Goal: Navigation & Orientation: Find specific page/section

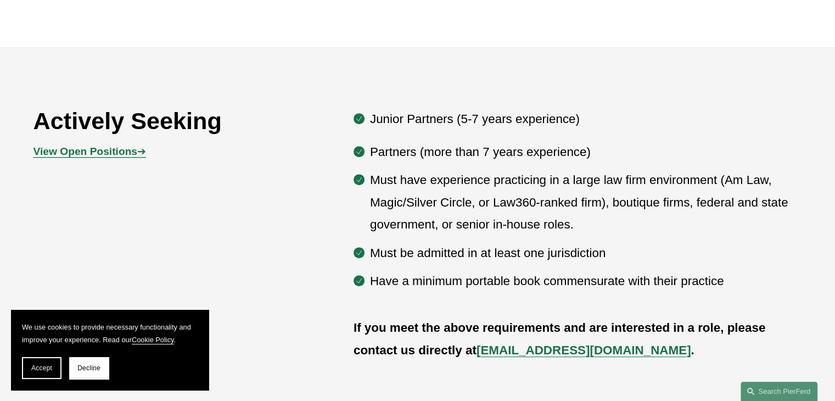
scroll to position [596, 0]
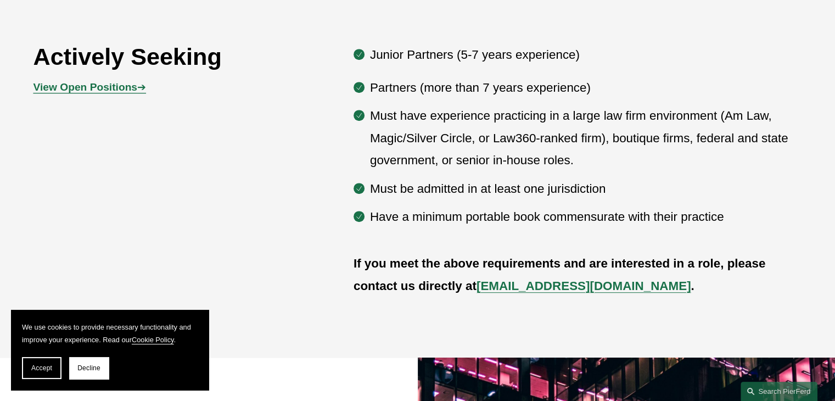
click at [95, 90] on strong "View Open Positions" at bounding box center [85, 87] width 104 height 12
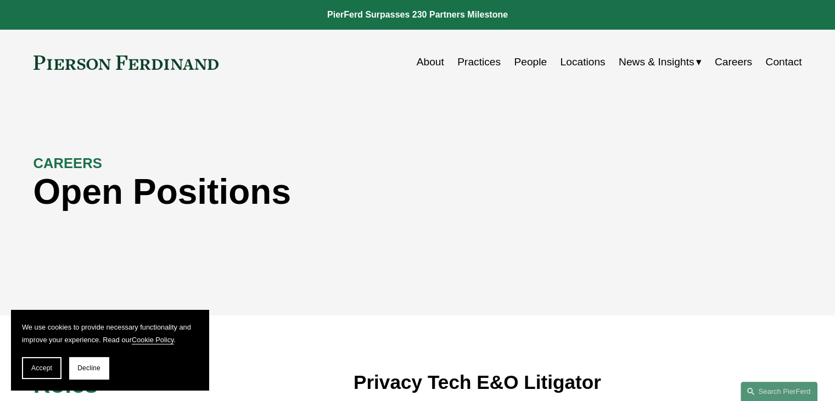
click at [783, 67] on link "Contact" at bounding box center [783, 62] width 36 height 21
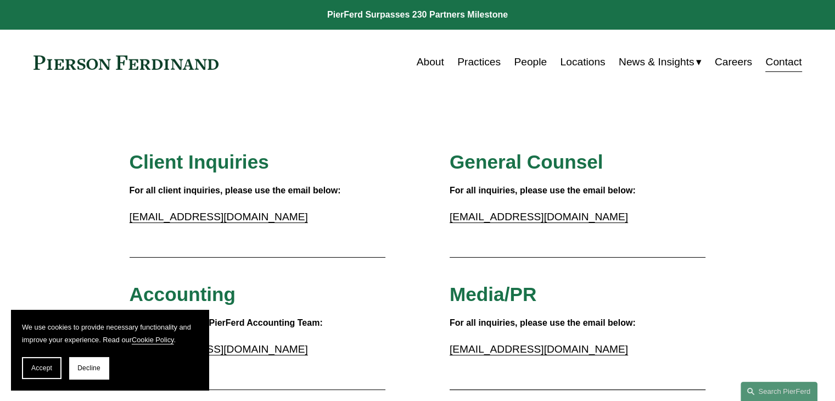
click at [731, 61] on link "Careers" at bounding box center [732, 62] width 37 height 21
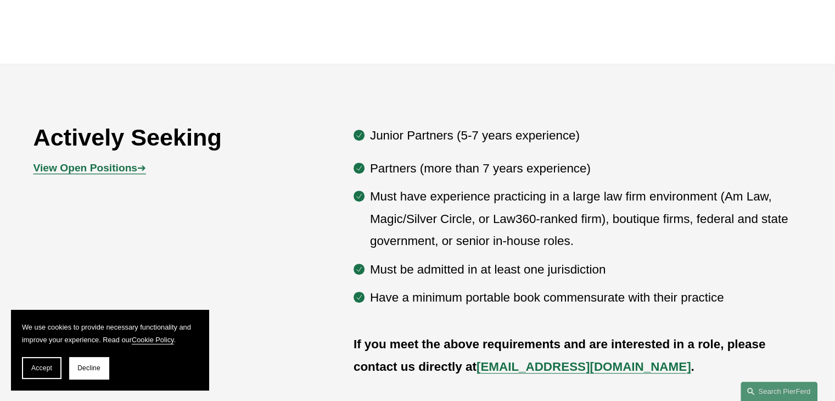
scroll to position [589, 0]
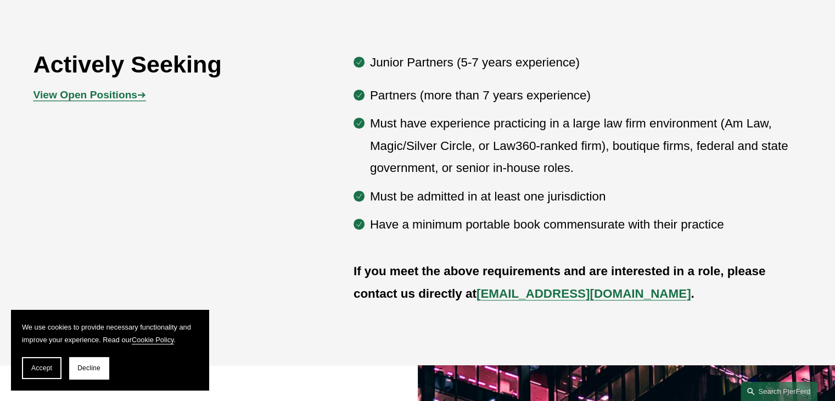
click at [104, 93] on strong "View Open Positions" at bounding box center [85, 95] width 104 height 12
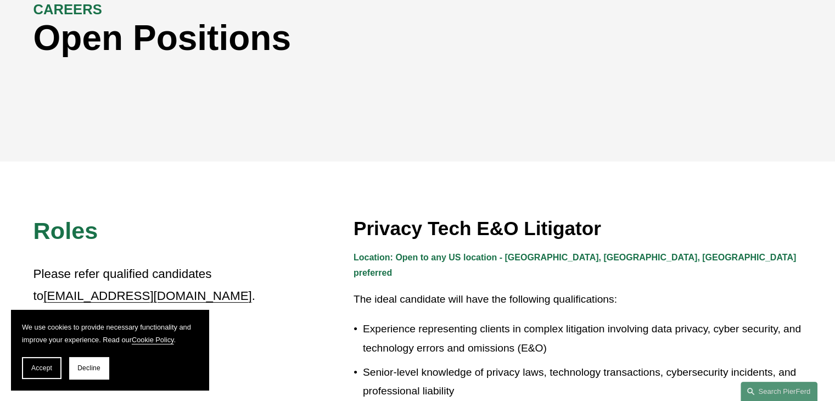
scroll to position [81, 0]
